Goal: Check status: Check status

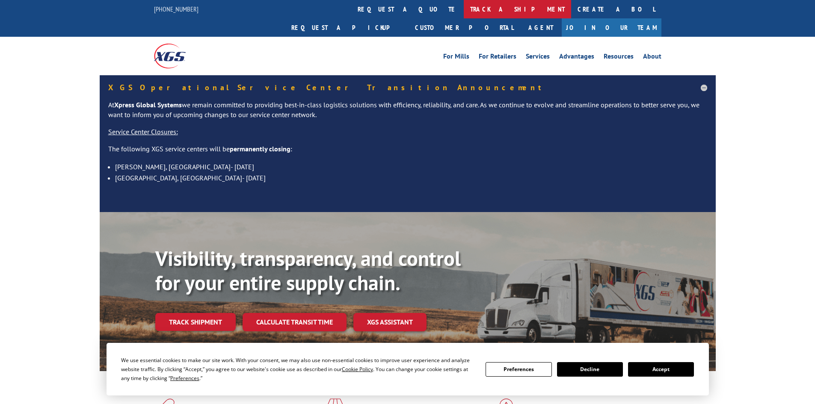
click at [464, 8] on link "track a shipment" at bounding box center [517, 9] width 107 height 18
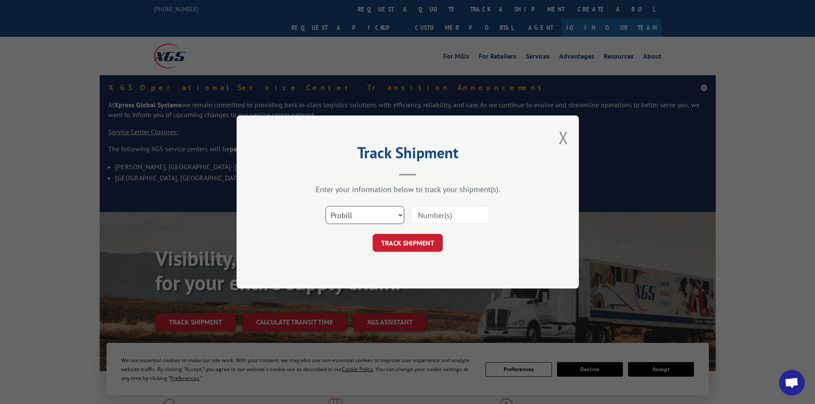
click at [347, 215] on select "Select category... Probill BOL PO" at bounding box center [365, 215] width 79 height 18
select select "po"
click at [326, 206] on select "Select category... Probill BOL PO" at bounding box center [365, 215] width 79 height 18
click at [436, 214] on input at bounding box center [450, 215] width 79 height 18
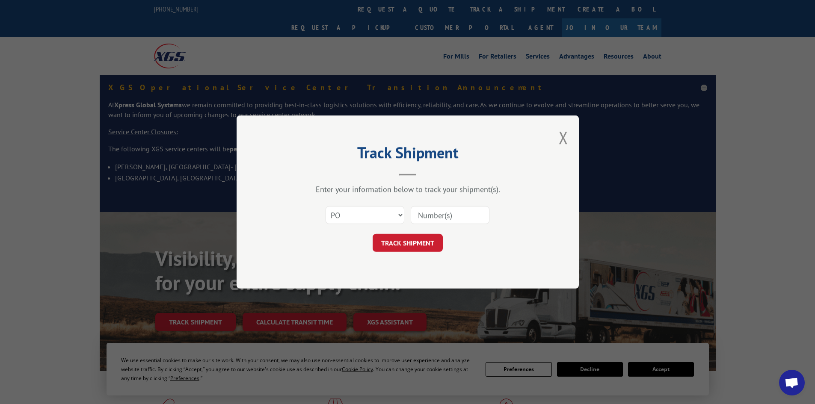
paste input "32501907"
type input "32501907"
click button "TRACK SHIPMENT" at bounding box center [408, 243] width 70 height 18
